Goal: Task Accomplishment & Management: Manage account settings

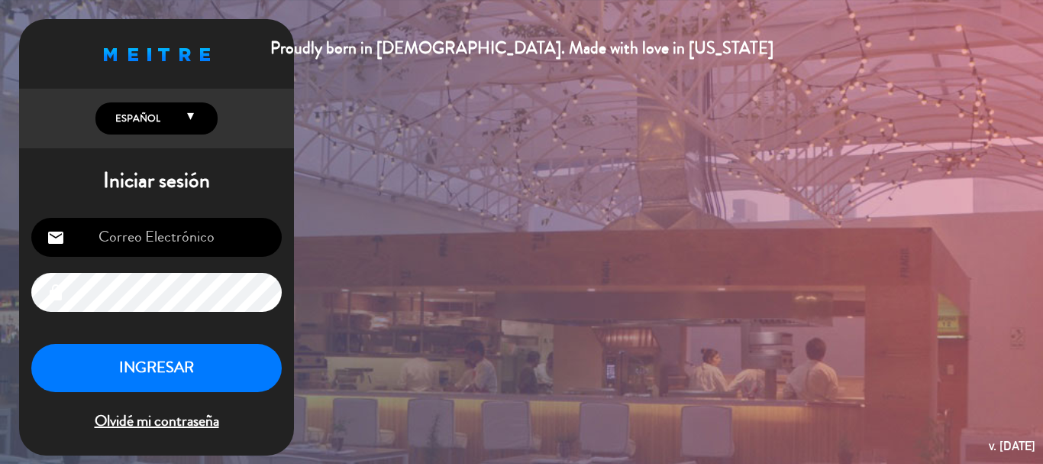
scroll to position [262, 0]
type input "[EMAIL_ADDRESS][DOMAIN_NAME]"
click at [218, 366] on button "INGRESAR" at bounding box center [156, 368] width 251 height 48
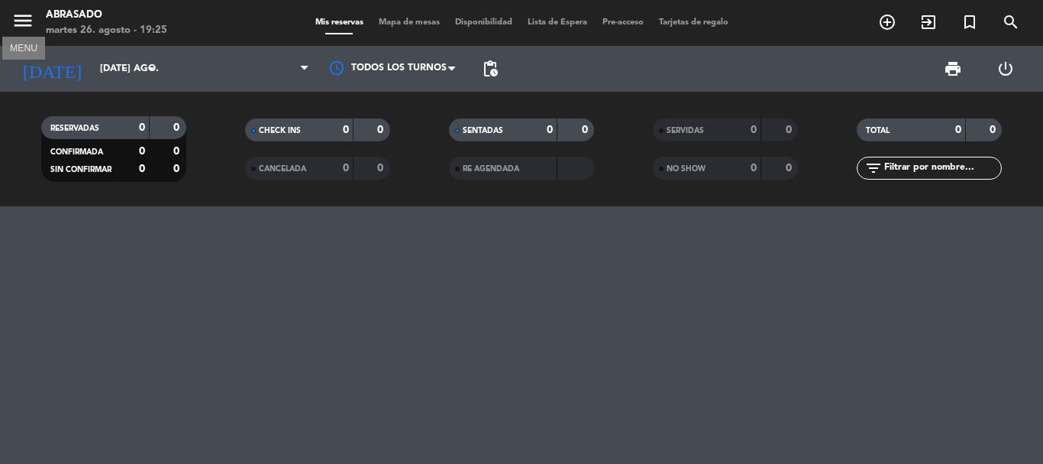
click at [24, 22] on icon "menu" at bounding box center [22, 20] width 23 height 23
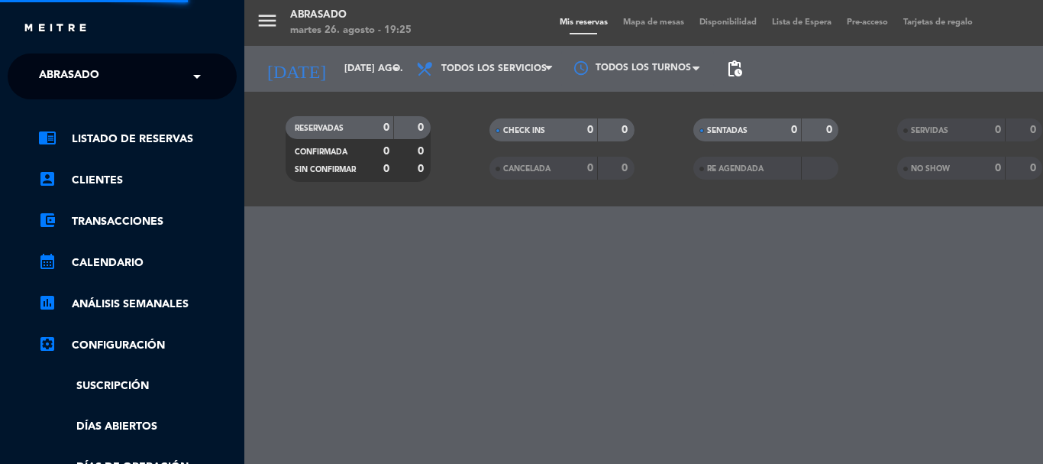
click at [122, 69] on div "× Abrasado" at bounding box center [77, 76] width 89 height 32
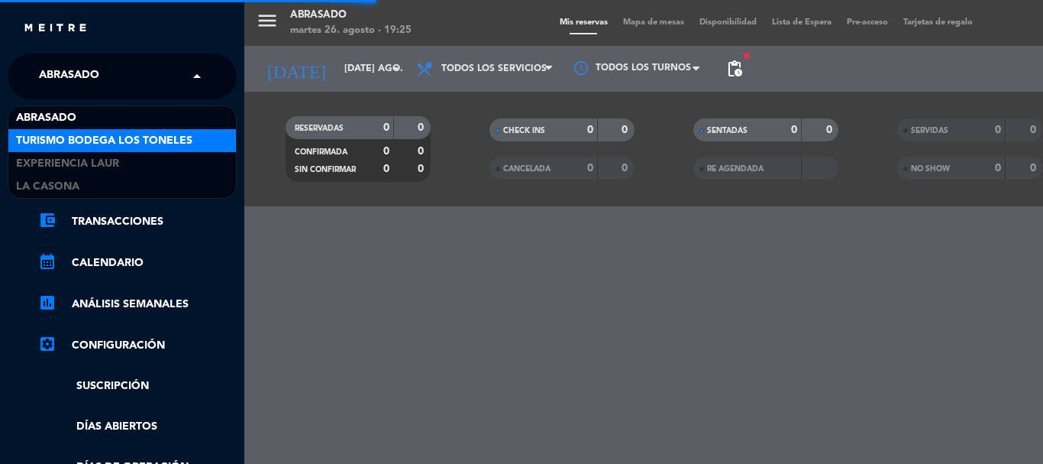
click at [89, 139] on span "Turismo Bodega Los Toneles" at bounding box center [104, 141] width 176 height 18
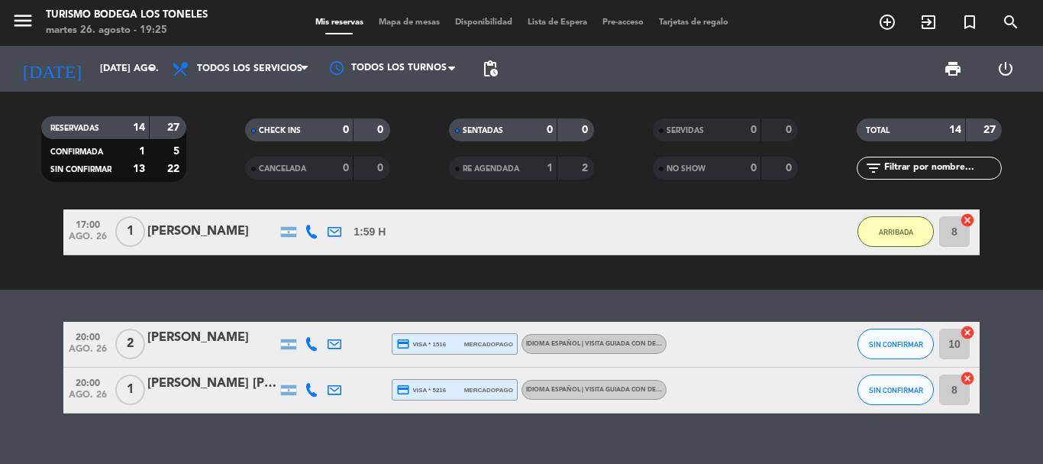
scroll to position [790, 0]
